Goal: Communication & Community: Ask a question

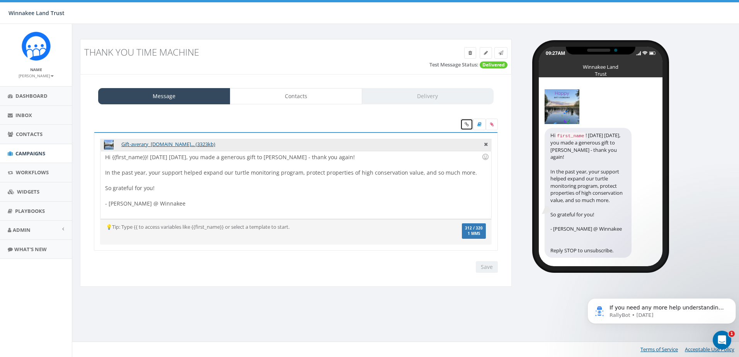
click at [467, 124] on icon at bounding box center [467, 124] width 4 height 5
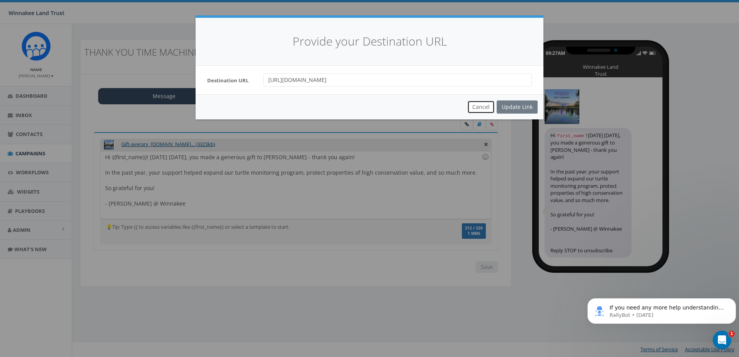
click at [483, 105] on button "Cancel" at bounding box center [480, 106] width 27 height 13
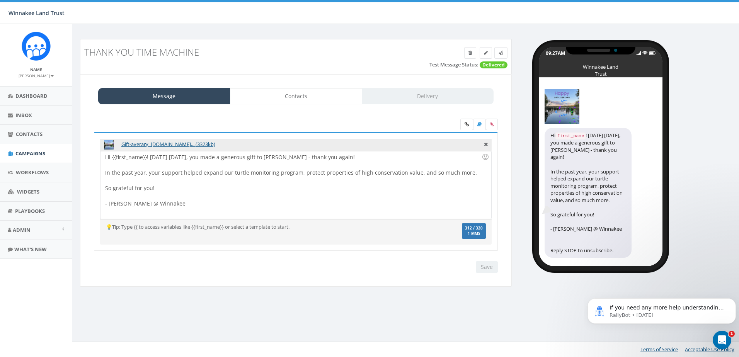
click at [494, 127] on label at bounding box center [492, 125] width 12 height 12
click at [0, 0] on input "file" at bounding box center [0, 0] width 0 height 0
click at [486, 144] on icon at bounding box center [486, 143] width 4 height 7
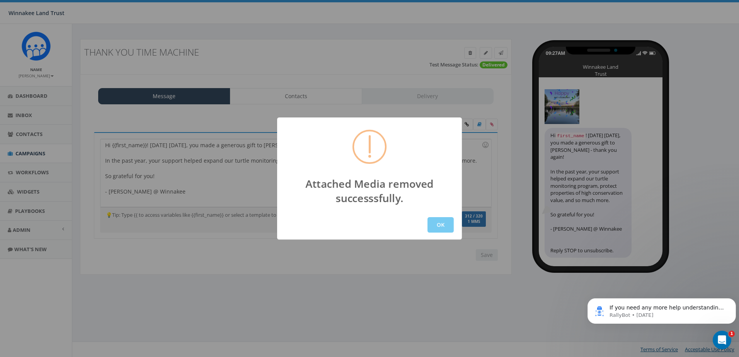
click at [431, 223] on button "OK" at bounding box center [440, 224] width 26 height 15
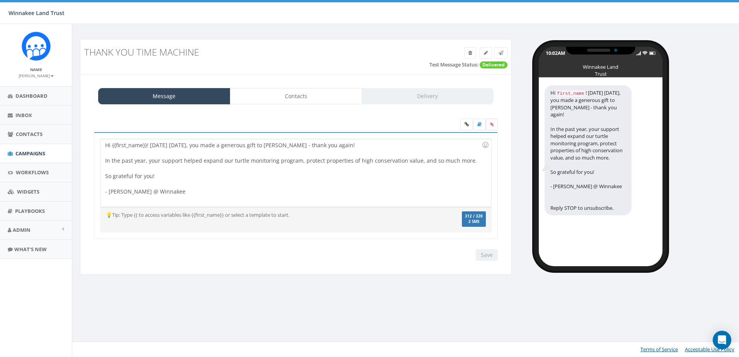
click at [490, 125] on icon at bounding box center [491, 124] width 3 height 5
click at [0, 0] on input "file" at bounding box center [0, 0] width 0 height 0
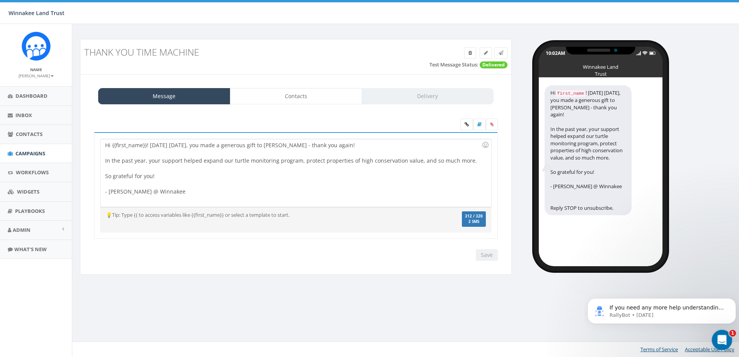
click at [718, 335] on icon "Open Intercom Messenger" at bounding box center [721, 339] width 13 height 13
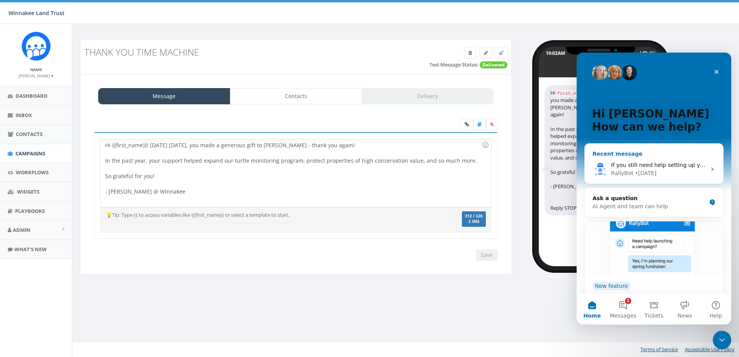
click at [640, 170] on div "• [DATE]" at bounding box center [646, 173] width 22 height 8
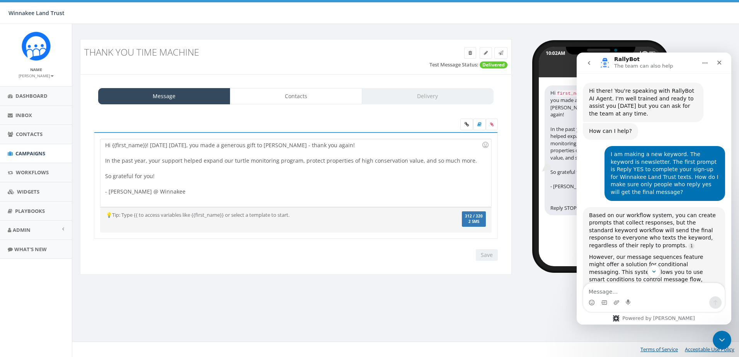
click at [585, 63] on button "go back" at bounding box center [589, 63] width 15 height 15
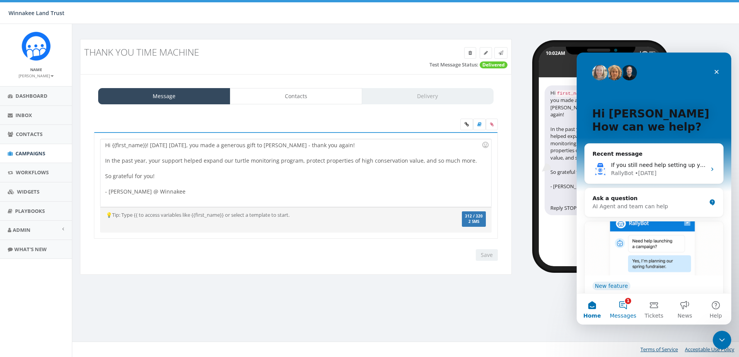
click at [625, 310] on button "1 Messages" at bounding box center [623, 309] width 31 height 31
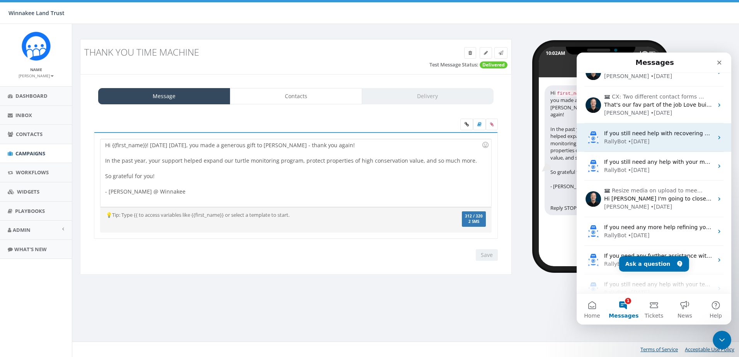
scroll to position [77, 0]
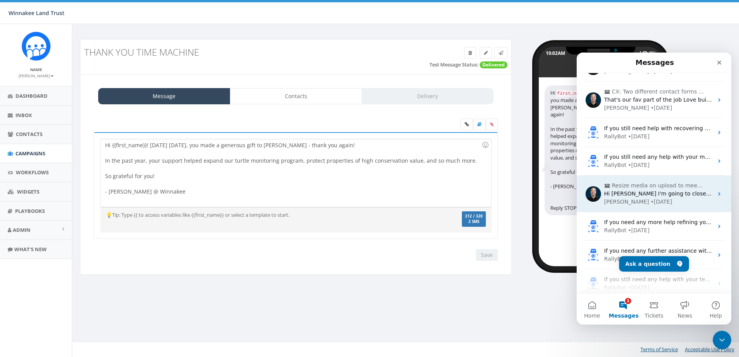
click at [659, 207] on div "Resize media on upload to meet carrier specs Hi [PERSON_NAME]'m going to close …" at bounding box center [654, 193] width 155 height 37
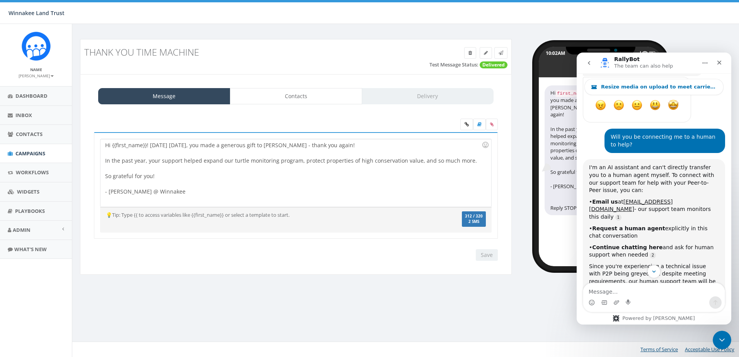
scroll to position [2043, 0]
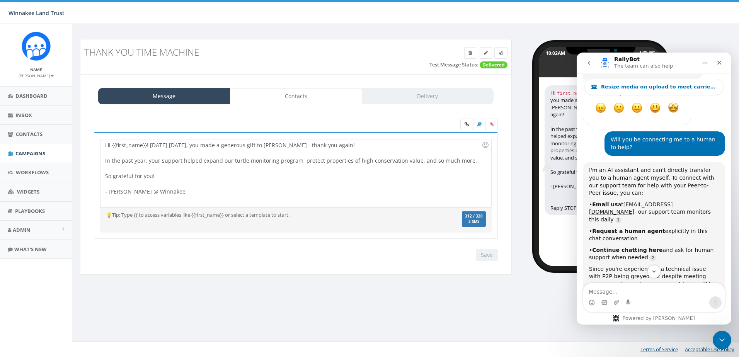
click at [585, 64] on button "go back" at bounding box center [589, 63] width 15 height 15
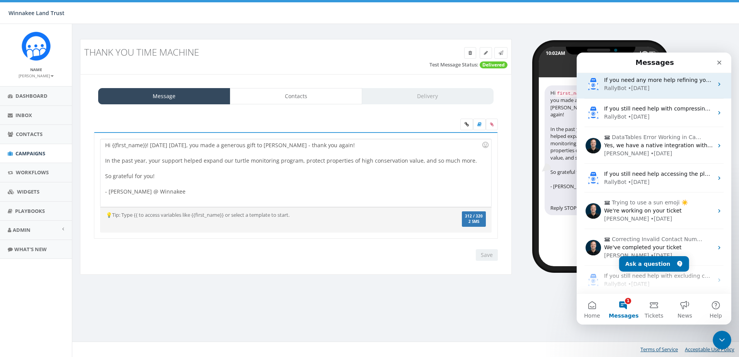
scroll to position [348, 0]
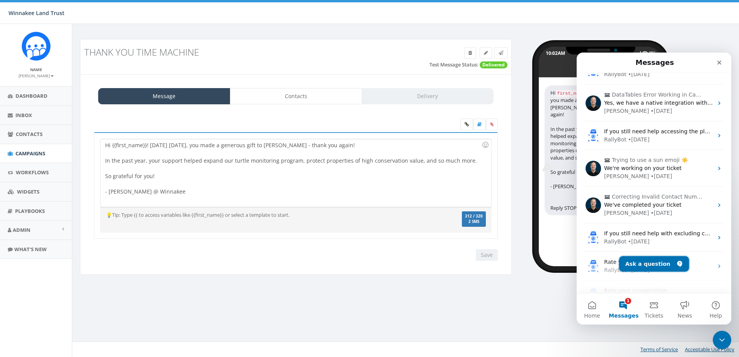
click at [654, 260] on button "Ask a question" at bounding box center [654, 263] width 70 height 15
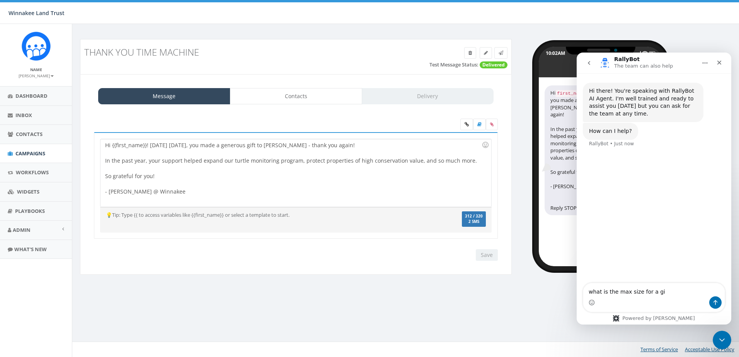
type textarea "what is the max size for a gif"
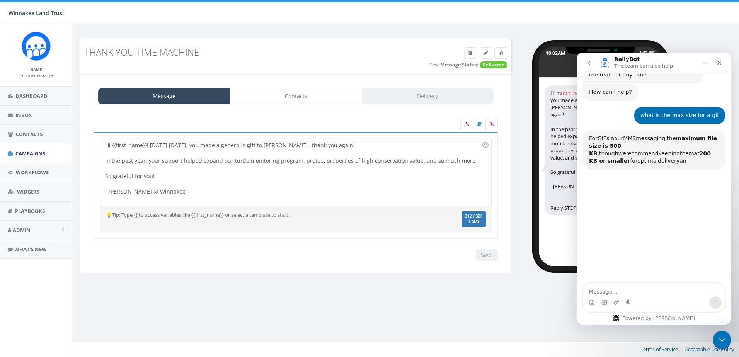
scroll to position [75, 0]
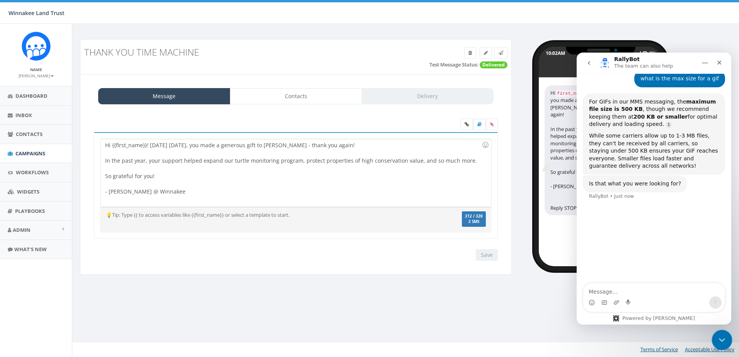
drag, startPoint x: 722, startPoint y: 342, endPoint x: 720, endPoint y: 337, distance: 5.2
click at [722, 342] on icon "Close Intercom Messenger" at bounding box center [720, 338] width 9 height 9
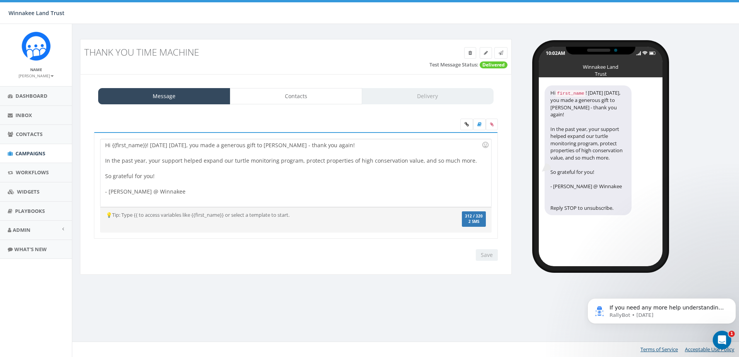
scroll to position [0, 0]
